Goal: Information Seeking & Learning: Check status

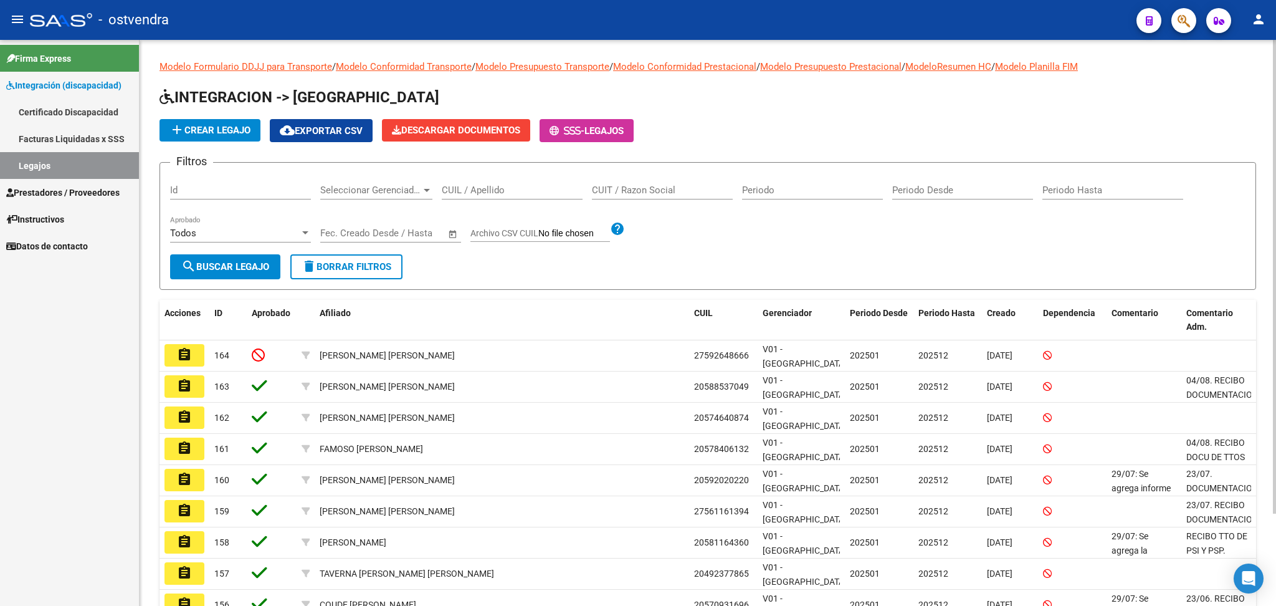
click at [647, 196] on div "CUIT / Razon Social" at bounding box center [662, 186] width 141 height 27
type input "bernoco"
click at [273, 265] on button "search Buscar Legajo" at bounding box center [225, 266] width 110 height 25
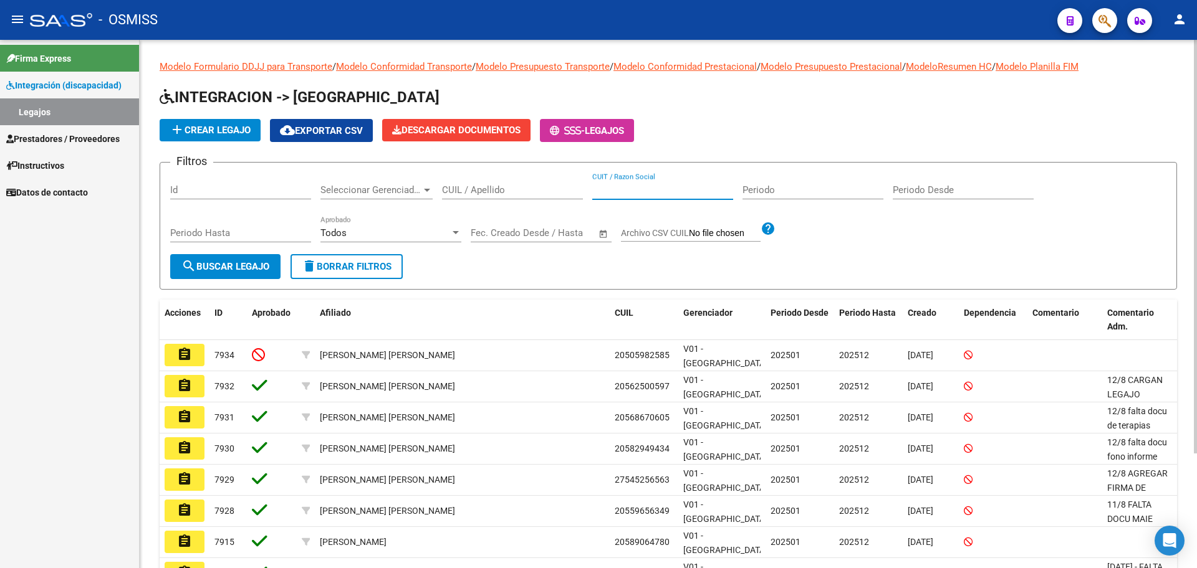
click at [628, 189] on input "CUIT / Razon Social" at bounding box center [662, 189] width 141 height 11
click at [64, 141] on span "Prestadores / Proveedores" at bounding box center [62, 139] width 113 height 14
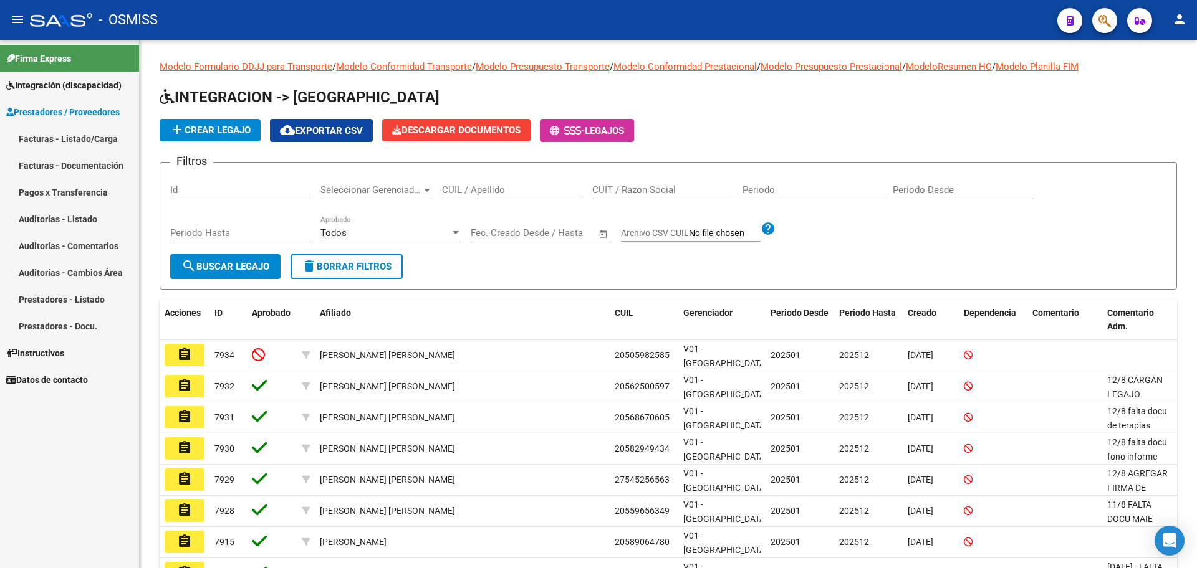
click at [73, 138] on link "Facturas - Listado/Carga" at bounding box center [69, 138] width 139 height 27
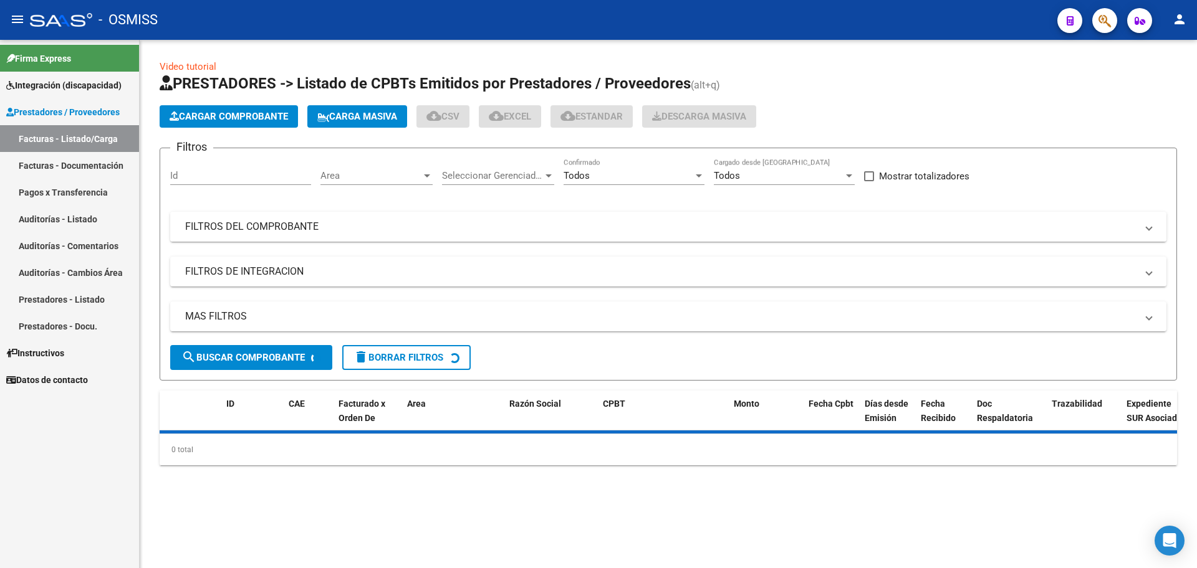
click at [214, 232] on mat-panel-title "FILTROS DEL COMPROBANTE" at bounding box center [660, 227] width 951 height 14
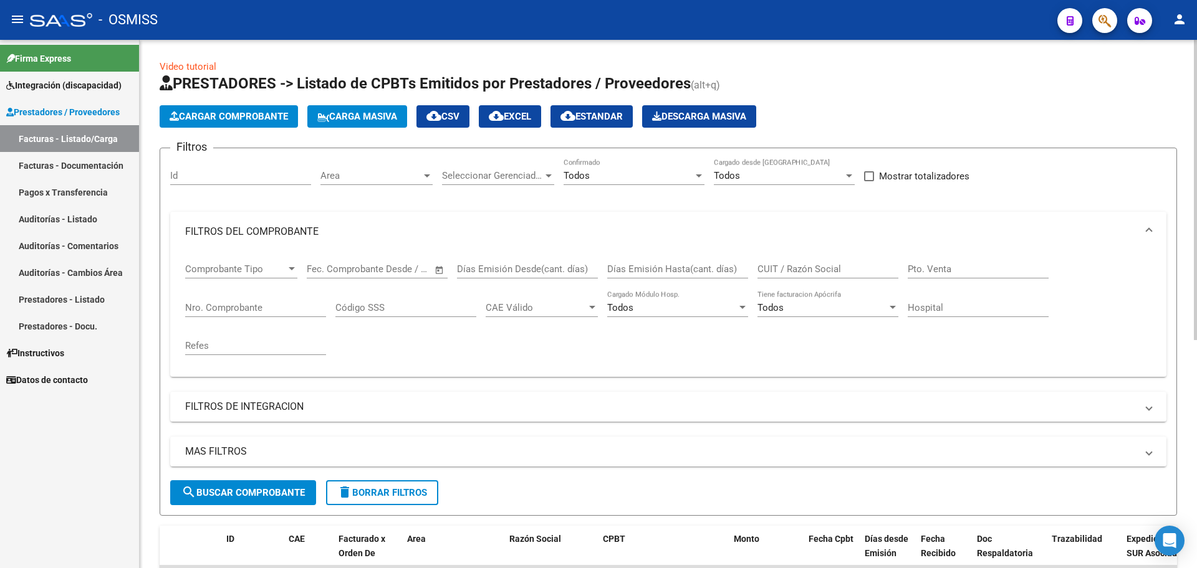
click at [780, 266] on input "CUIT / Razón Social" at bounding box center [827, 269] width 141 height 11
type input "[PERSON_NAME] b"
click at [207, 488] on span "search Buscar Comprobante" at bounding box center [242, 492] width 123 height 11
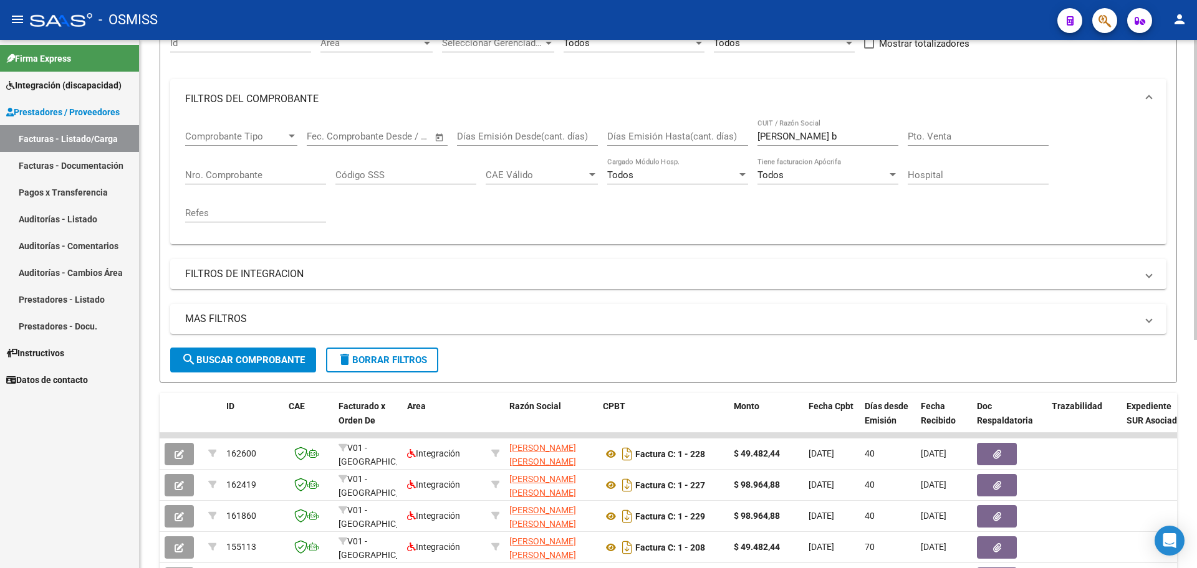
scroll to position [90, 0]
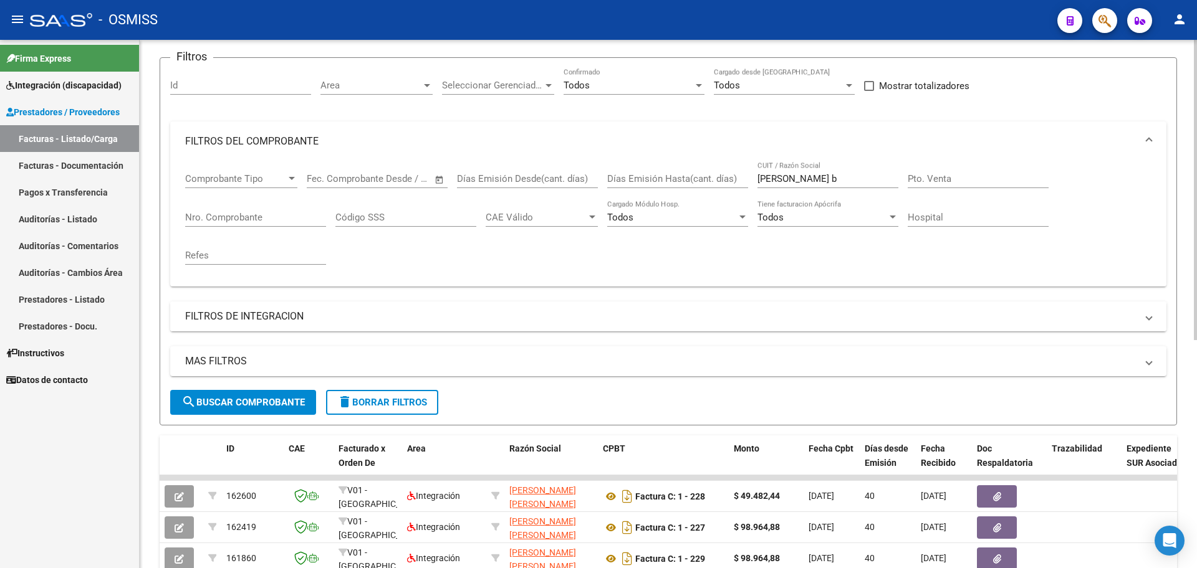
click at [252, 319] on mat-panel-title "FILTROS DE INTEGRACION" at bounding box center [660, 317] width 951 height 14
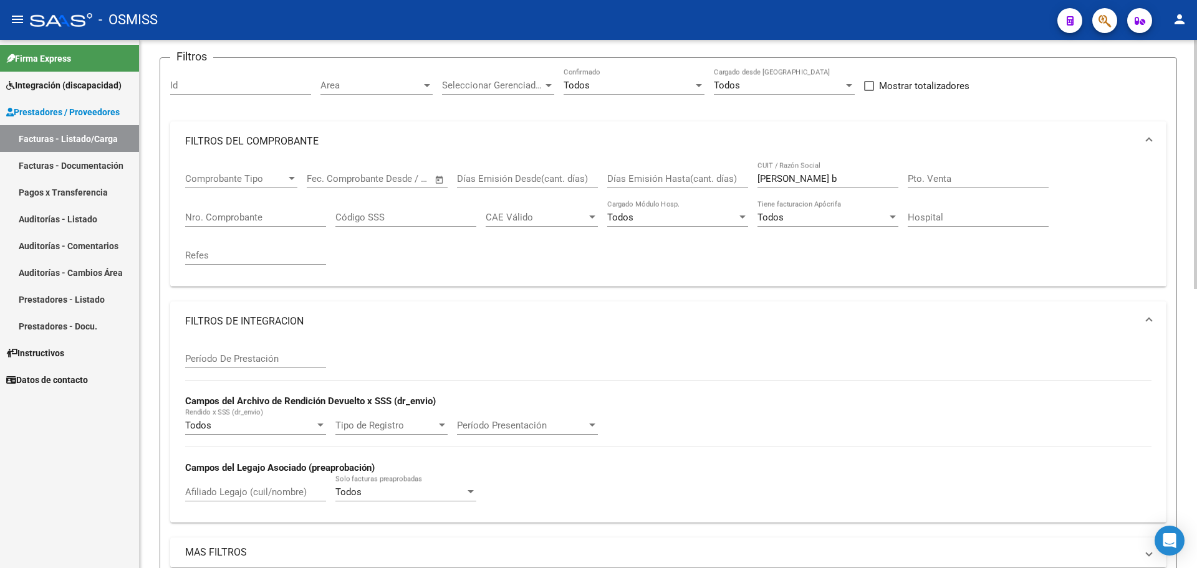
click at [225, 497] on div "Afiliado Legajo (cuil/nombre)" at bounding box center [255, 488] width 141 height 27
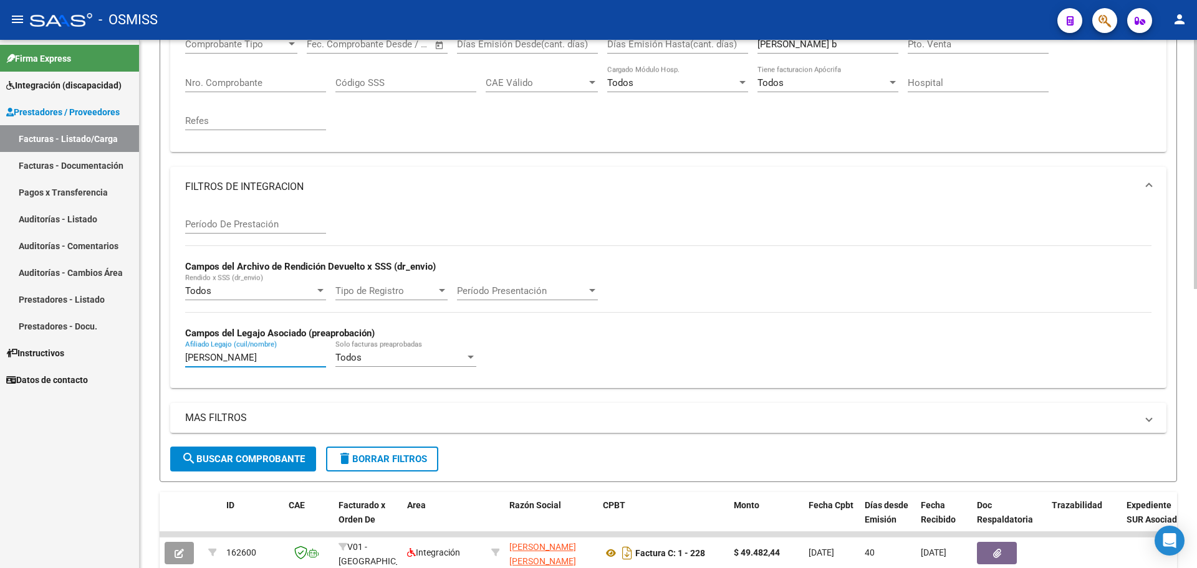
scroll to position [246, 0]
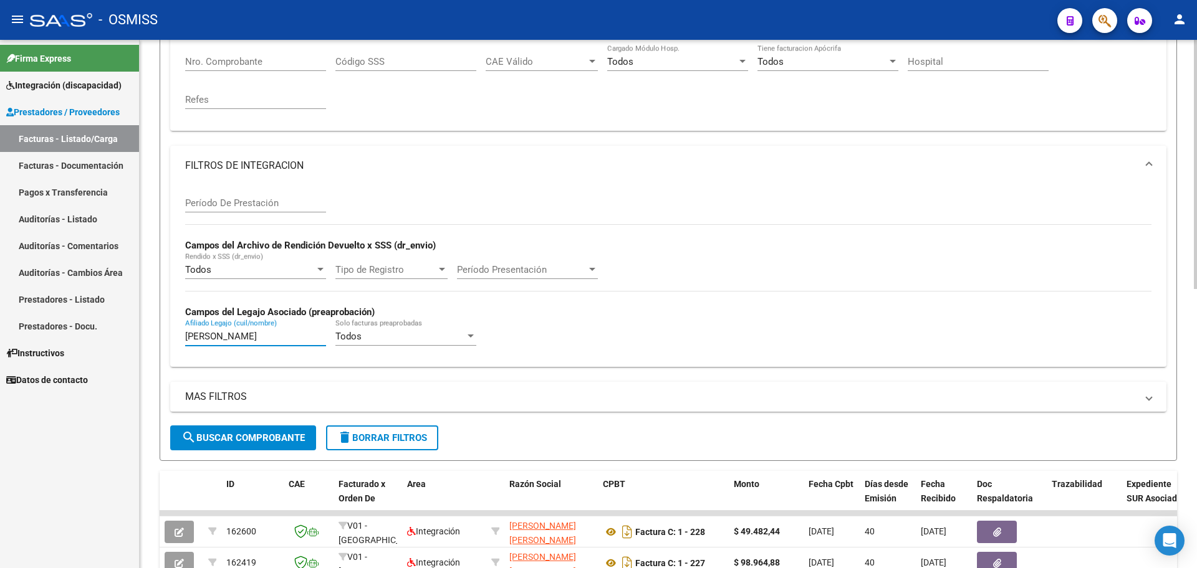
type input "[PERSON_NAME]"
click at [229, 437] on span "search Buscar Comprobante" at bounding box center [242, 437] width 123 height 11
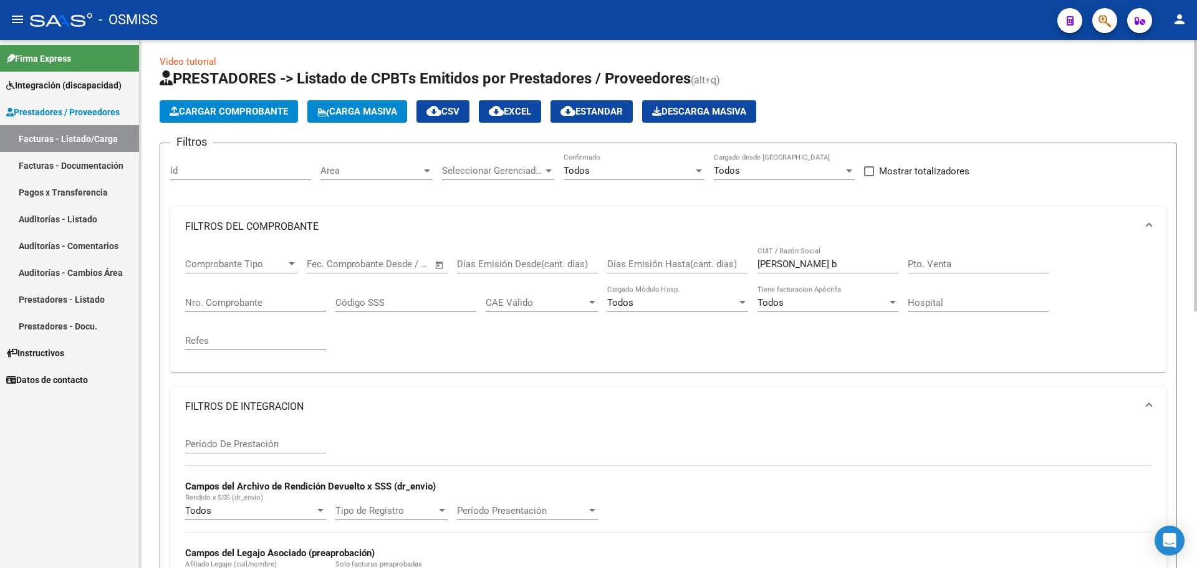
scroll to position [0, 0]
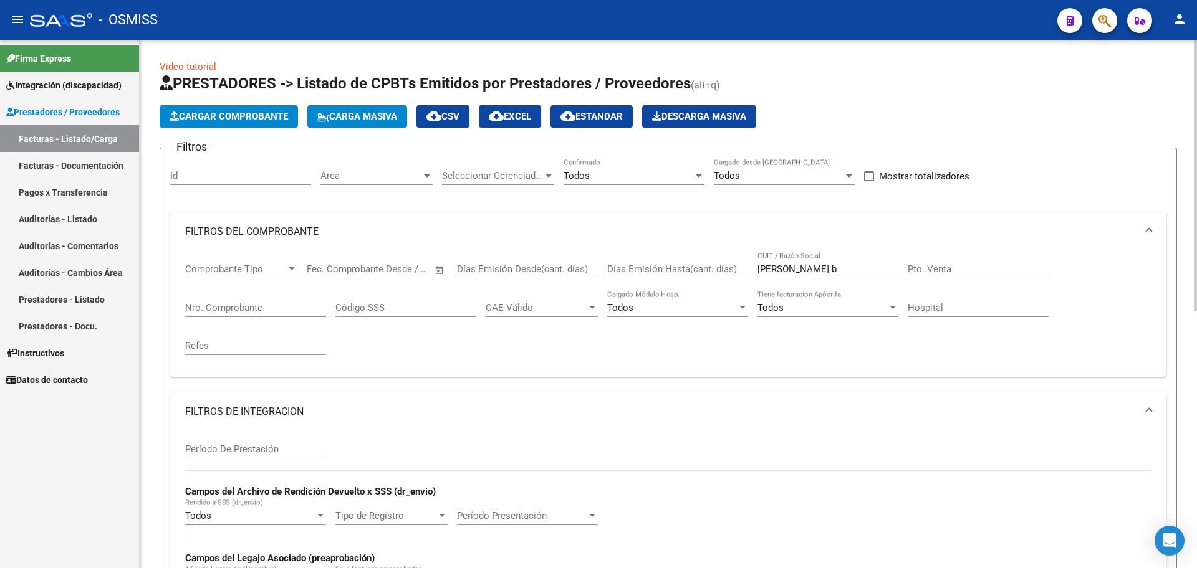
drag, startPoint x: 558, startPoint y: 399, endPoint x: 614, endPoint y: 388, distance: 56.5
click at [573, 399] on div "Filtros Id Area Area Seleccionar Gerenciador Seleccionar Gerenciador Todos Conf…" at bounding box center [668, 415] width 996 height 514
